Goal: Task Accomplishment & Management: Manage account settings

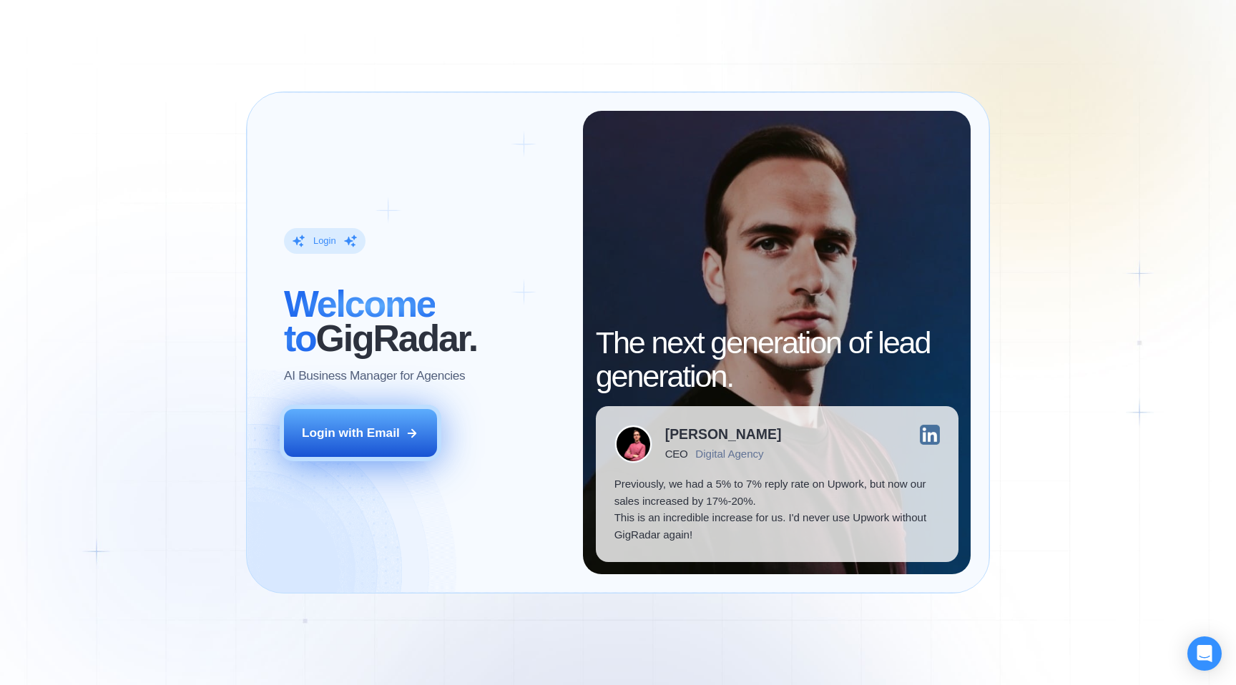
click at [386, 420] on button "Login with Email" at bounding box center [360, 433] width 153 height 48
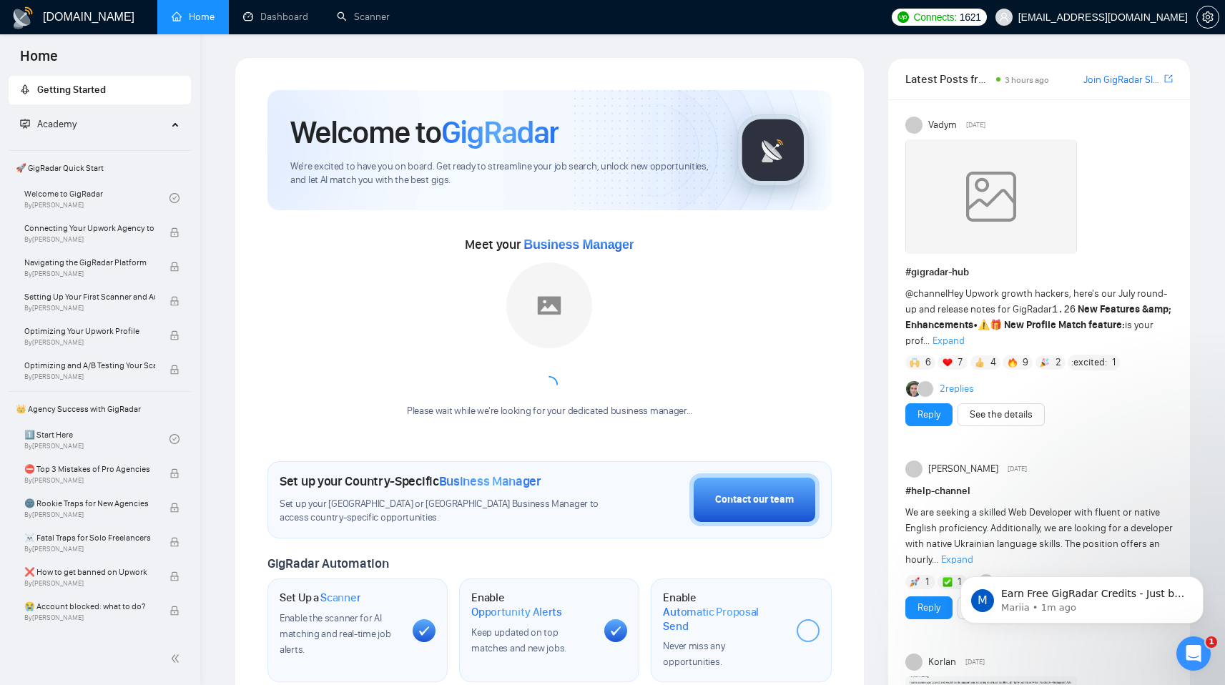
click at [1147, 17] on span "[EMAIL_ADDRESS][DOMAIN_NAME]" at bounding box center [1104, 17] width 170 height 0
click at [1136, 17] on span "[EMAIL_ADDRESS][DOMAIN_NAME]" at bounding box center [1104, 17] width 170 height 0
click at [1205, 12] on icon "setting" at bounding box center [1208, 16] width 11 height 11
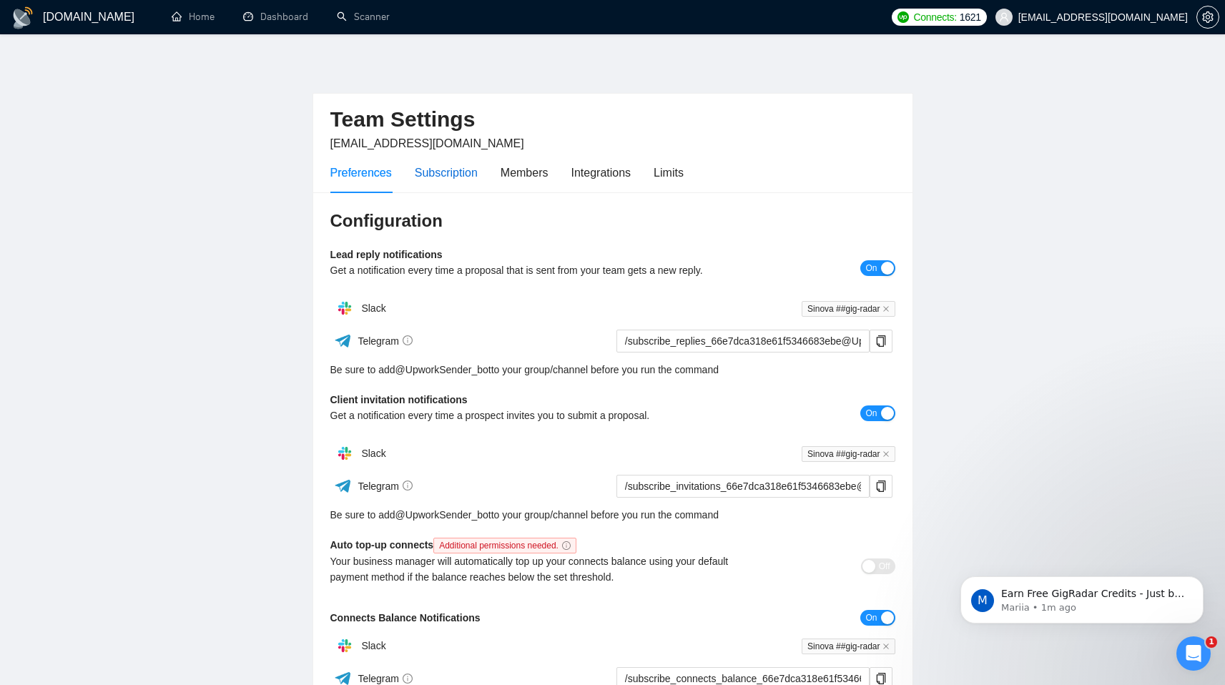
click at [426, 180] on div "Subscription" at bounding box center [446, 173] width 63 height 18
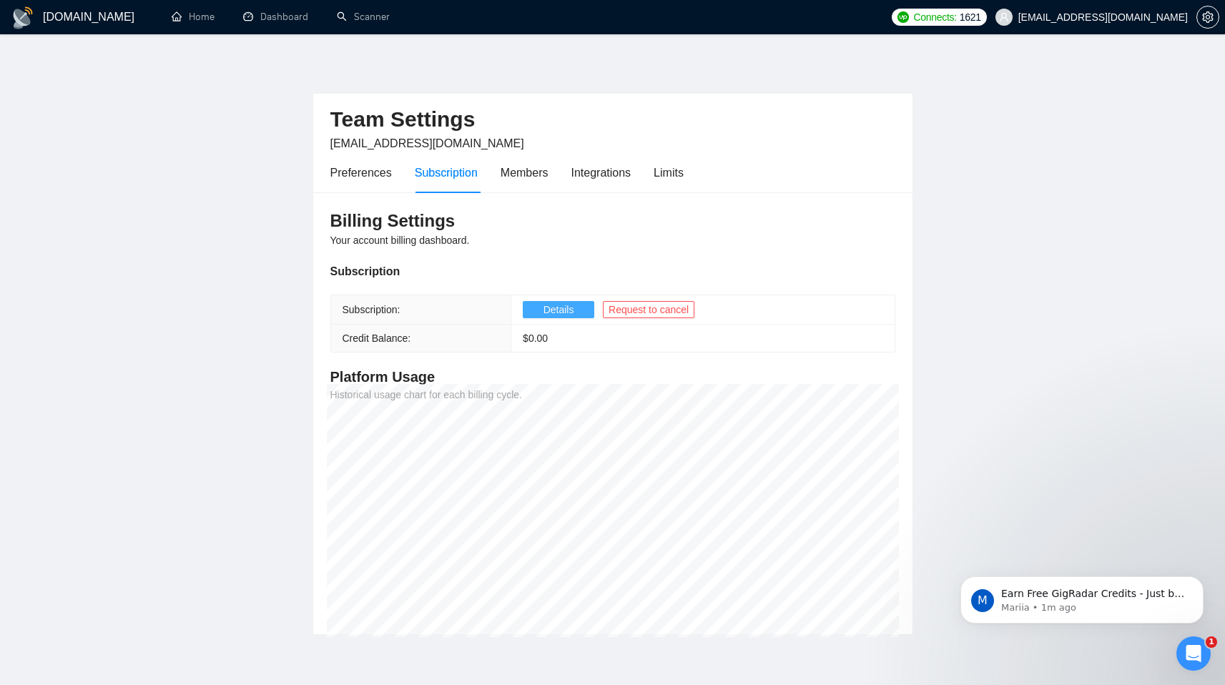
click at [547, 308] on span "Details" at bounding box center [559, 310] width 31 height 16
